Goal: Task Accomplishment & Management: Complete application form

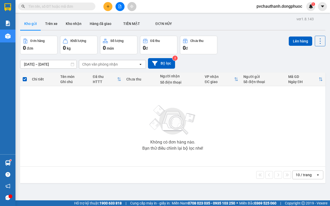
click at [51, 8] on input "text" at bounding box center [58, 7] width 61 height 6
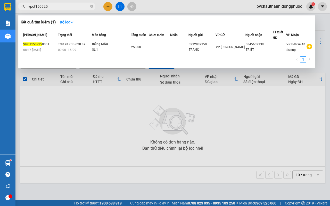
type input "vpct150925"
click at [224, 141] on div at bounding box center [165, 103] width 330 height 206
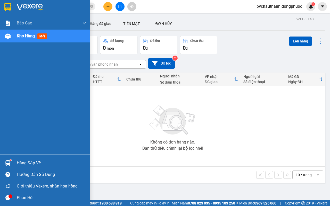
click at [29, 160] on div "Hàng sắp về" at bounding box center [52, 164] width 70 height 8
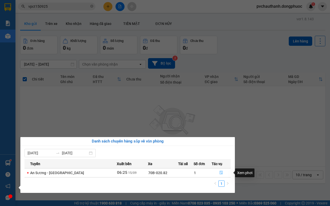
click at [221, 173] on icon "file-done" at bounding box center [221, 173] width 4 height 4
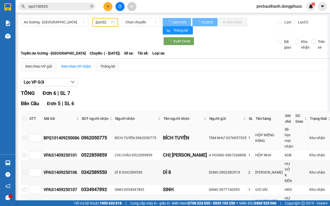
type input "[DATE]"
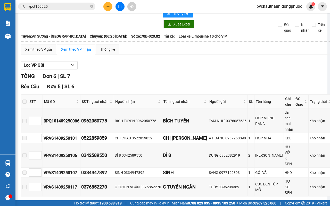
scroll to position [81, 0]
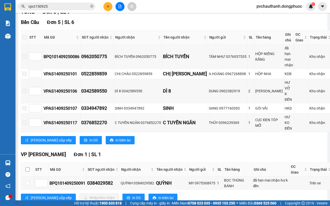
click at [27, 168] on input "checkbox" at bounding box center [28, 170] width 4 height 4
checkbox input "true"
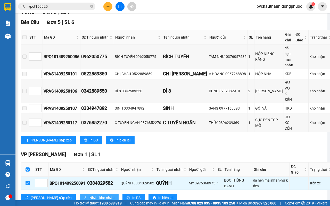
click at [89, 195] on span "Nhập kho nhận" at bounding box center [101, 198] width 25 height 6
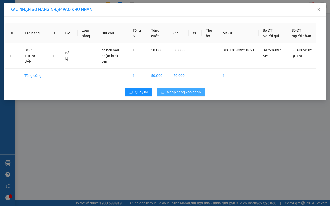
click at [178, 92] on span "Nhập hàng kho nhận" at bounding box center [184, 92] width 34 height 6
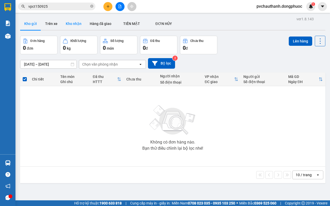
drag, startPoint x: 72, startPoint y: 17, endPoint x: 70, endPoint y: 21, distance: 5.2
click at [72, 17] on div "ver 1.8.143 Kho gửi Trên xe Kho nhận Hàng đã giao TIỀN MẶT ĐƠN HỦY Đơn hàng 0…" at bounding box center [172, 118] width 309 height 206
click at [70, 22] on button "Kho nhận" at bounding box center [74, 24] width 24 height 12
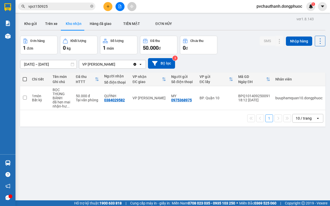
click at [62, 18] on button "Kho nhận" at bounding box center [74, 24] width 24 height 12
click at [92, 6] on icon "close-circle" at bounding box center [91, 6] width 3 height 3
click at [79, 8] on input "text" at bounding box center [58, 7] width 61 height 6
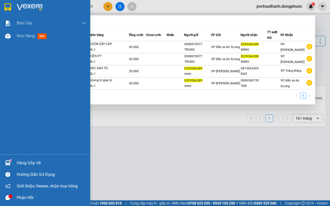
type input "0329566389"
click at [23, 161] on div "Hàng sắp về" at bounding box center [52, 164] width 70 height 8
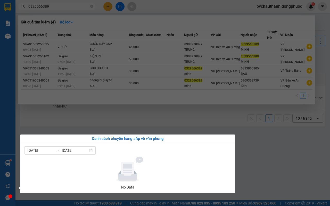
click at [273, 165] on section "Kết quả tìm kiếm ( 4 ) Bộ lọc Mã ĐH Trạng thái Món hàng Tổng cước Chưa cước Nhã…" at bounding box center [165, 103] width 330 height 206
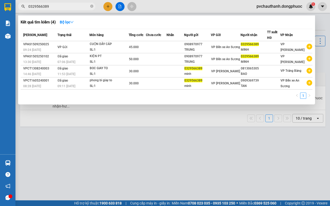
click at [196, 155] on div at bounding box center [165, 103] width 330 height 206
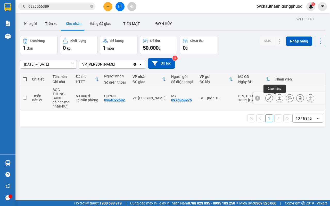
click at [278, 100] on icon at bounding box center [280, 98] width 4 height 4
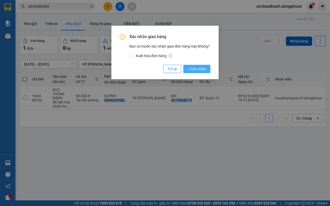
click at [205, 71] on span "Xác nhận" at bounding box center [196, 69] width 19 height 6
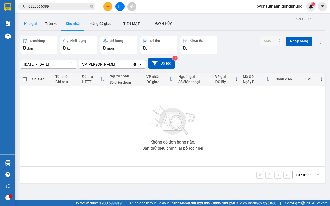
click at [35, 25] on button "Kho gửi" at bounding box center [30, 24] width 21 height 12
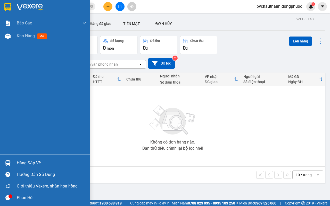
click at [27, 165] on div "Hàng sắp về" at bounding box center [52, 164] width 70 height 8
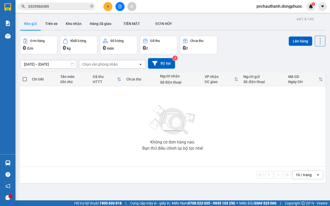
click at [115, 119] on section "Kết quả tìm kiếm ( 4 ) Bộ lọc Mã ĐH Trạng thái Món hàng Tổng cước Chưa cước Nhã…" at bounding box center [165, 103] width 330 height 206
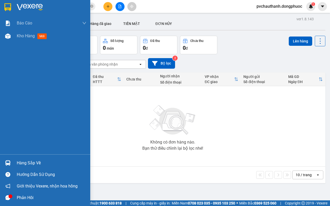
click at [28, 161] on div "Hàng sắp về" at bounding box center [52, 164] width 70 height 8
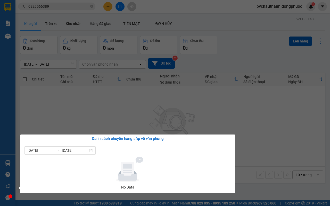
click at [273, 155] on section "Kết quả tìm kiếm ( 4 ) Bộ lọc Mã ĐH Trạng thái Món hàng Tổng cước Chưa cước Nhã…" at bounding box center [165, 103] width 330 height 206
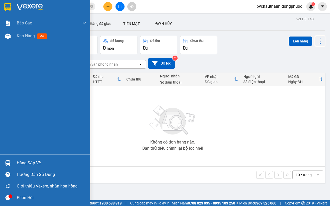
click at [23, 162] on div "Hàng sắp về" at bounding box center [52, 164] width 70 height 8
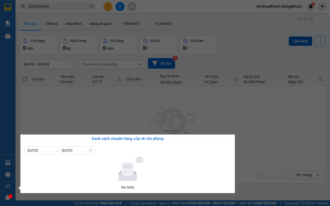
drag, startPoint x: 299, startPoint y: 138, endPoint x: 285, endPoint y: 137, distance: 13.7
click at [298, 138] on section "Kết quả tìm kiếm ( 4 ) Bộ lọc Mã ĐH Trạng thái Món hàng Tổng cước Chưa cước Nhã…" at bounding box center [165, 103] width 330 height 206
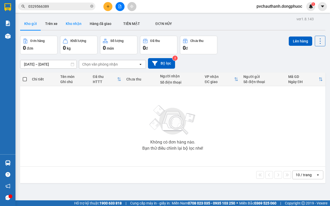
click at [74, 23] on button "Kho nhận" at bounding box center [74, 24] width 24 height 12
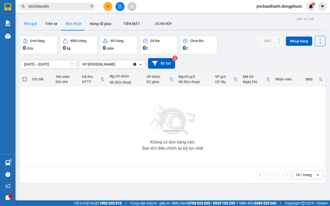
click at [30, 27] on button "Kho gửi" at bounding box center [30, 24] width 21 height 12
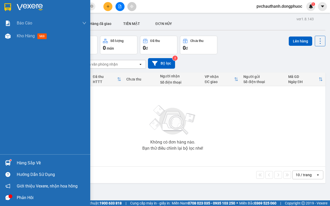
click at [20, 160] on div "Hàng sắp về" at bounding box center [52, 164] width 70 height 8
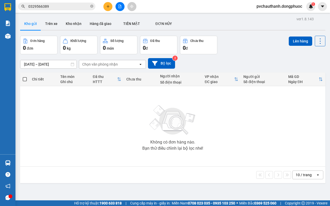
drag, startPoint x: 146, startPoint y: 123, endPoint x: 148, endPoint y: 121, distance: 2.8
click at [146, 122] on section "Kết quả tìm kiếm ( 4 ) Bộ lọc Mã ĐH Trạng thái Món hàng Tổng cước Chưa cước Nhã…" at bounding box center [165, 103] width 330 height 206
click at [69, 21] on button "Kho nhận" at bounding box center [74, 24] width 24 height 12
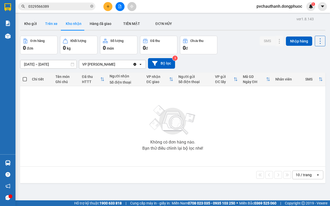
click at [53, 21] on button "Trên xe" at bounding box center [51, 24] width 21 height 12
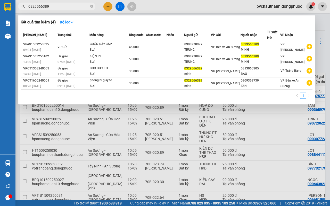
click at [70, 6] on input "0329566389" at bounding box center [58, 7] width 61 height 6
click at [92, 5] on icon "close-circle" at bounding box center [91, 6] width 3 height 3
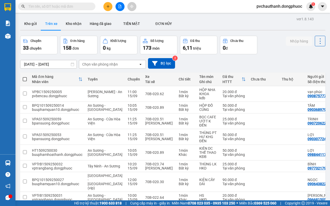
click at [68, 9] on input "text" at bounding box center [58, 7] width 61 height 6
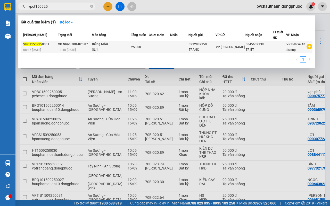
type input "vpct150925"
click at [88, 47] on div "11:40 [DATE]" at bounding box center [74, 50] width 33 height 6
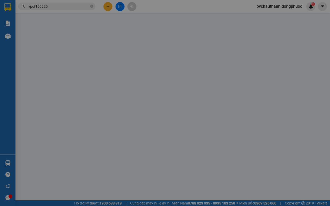
type input "0932882350"
type input "TRÁNG"
type input "0845609139"
type input "TRIẾT"
type input "25.000"
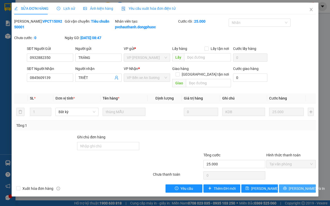
click at [296, 189] on span "[PERSON_NAME] và In" at bounding box center [307, 189] width 36 height 6
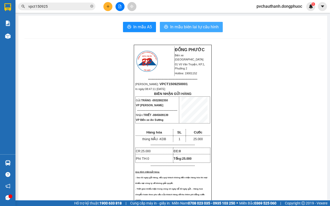
click at [196, 23] on button "In mẫu biên lai tự cấu hình" at bounding box center [191, 27] width 63 height 10
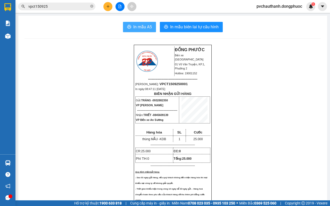
click at [135, 29] on span "In mẫu A5" at bounding box center [142, 27] width 19 height 6
